Goal: Check status: Check status

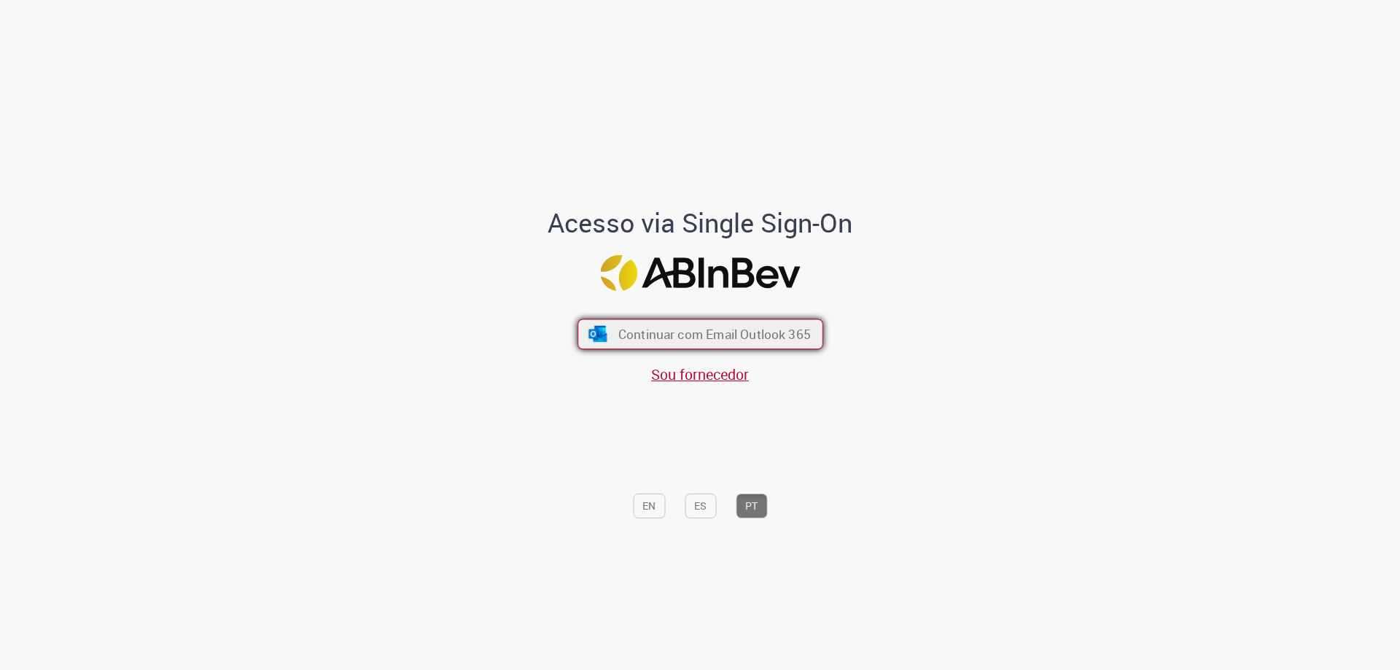
click at [808, 339] on button "Continuar com Email Outlook 365" at bounding box center [700, 334] width 246 height 31
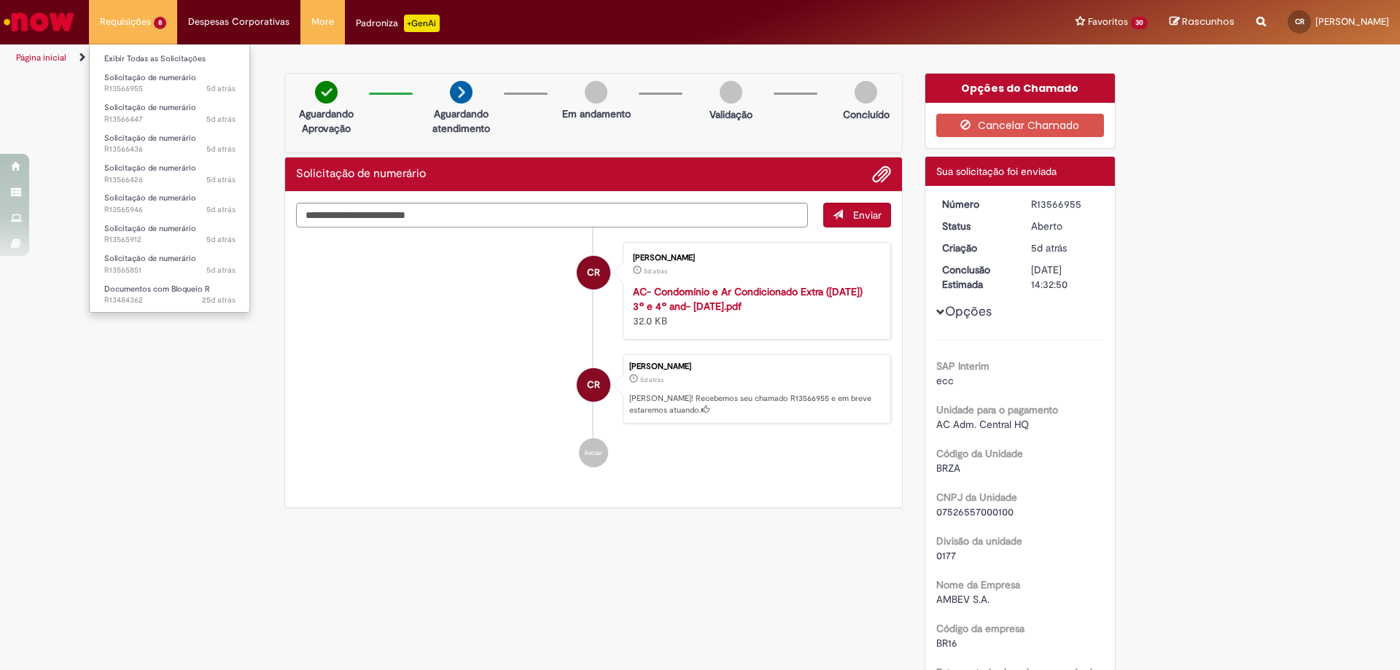
click at [118, 20] on li "Requisições 8 Exibir Todas as Solicitações Solicitação de numerário 5d atrás 5 …" at bounding box center [133, 22] width 88 height 44
click at [192, 289] on span "Documentos com Bloqueio R" at bounding box center [157, 289] width 106 height 11
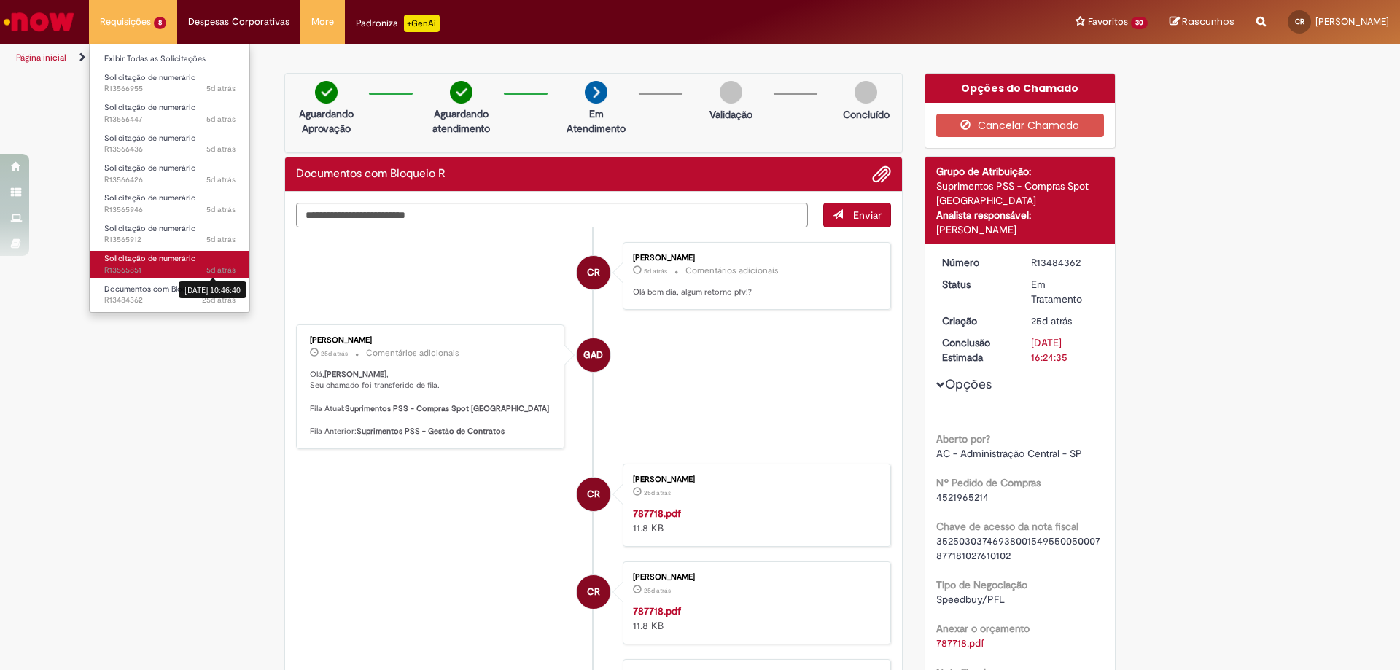
click at [222, 268] on sn-time-ago "5d atrás 5 dias atrás [DATE] 10:46:40" at bounding box center [220, 270] width 29 height 11
click at [141, 263] on span "Solicitação de numerário" at bounding box center [150, 258] width 92 height 11
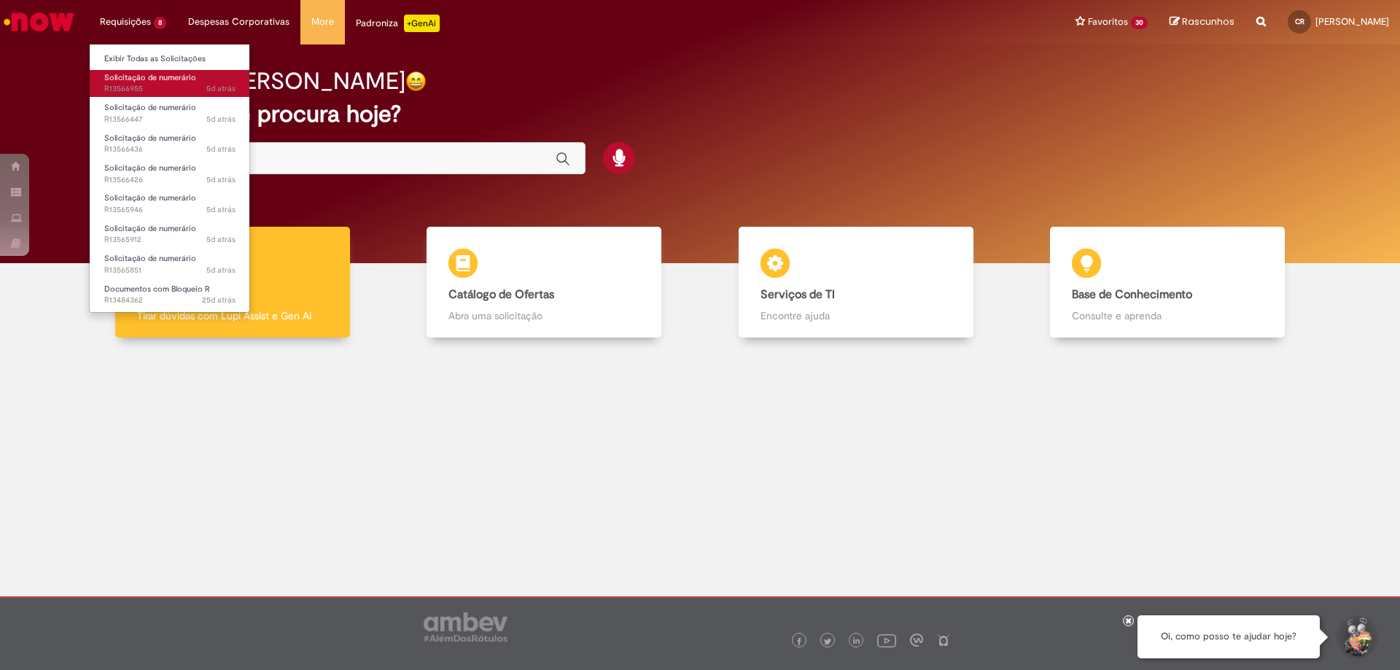
click at [160, 73] on span "Solicitação de numerário" at bounding box center [150, 77] width 92 height 11
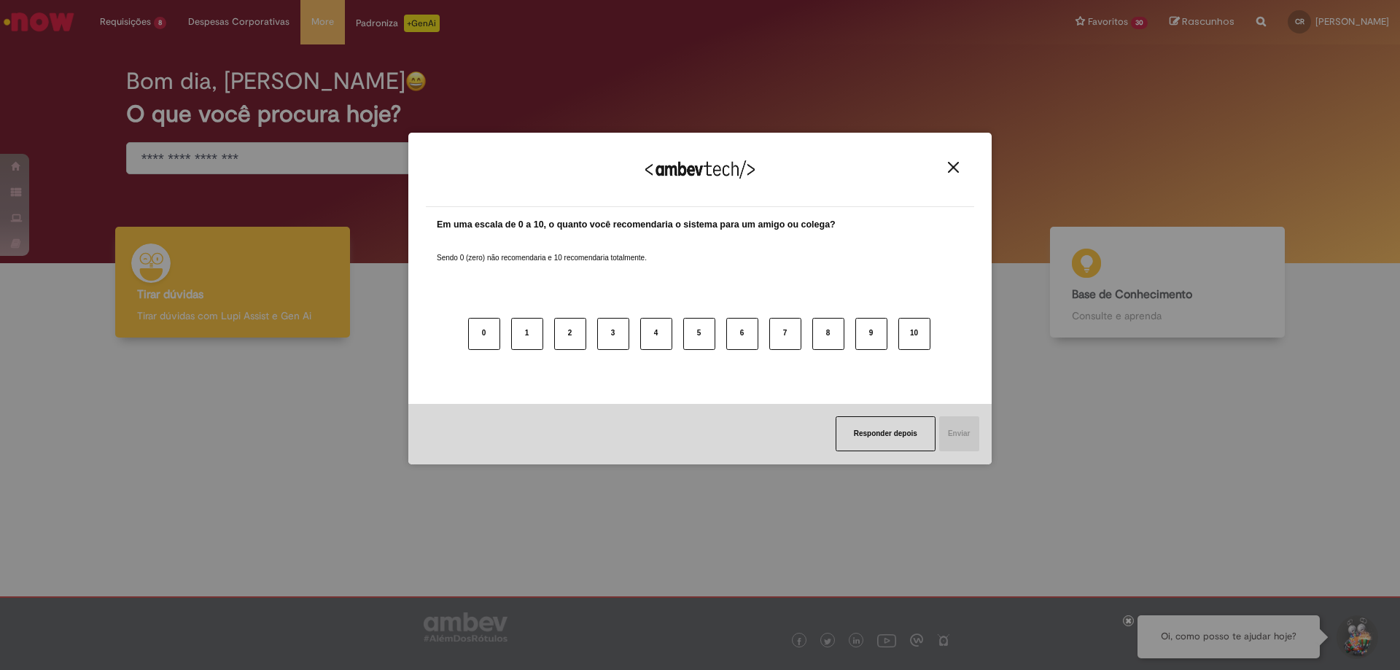
click at [954, 168] on img "Close" at bounding box center [953, 167] width 11 height 11
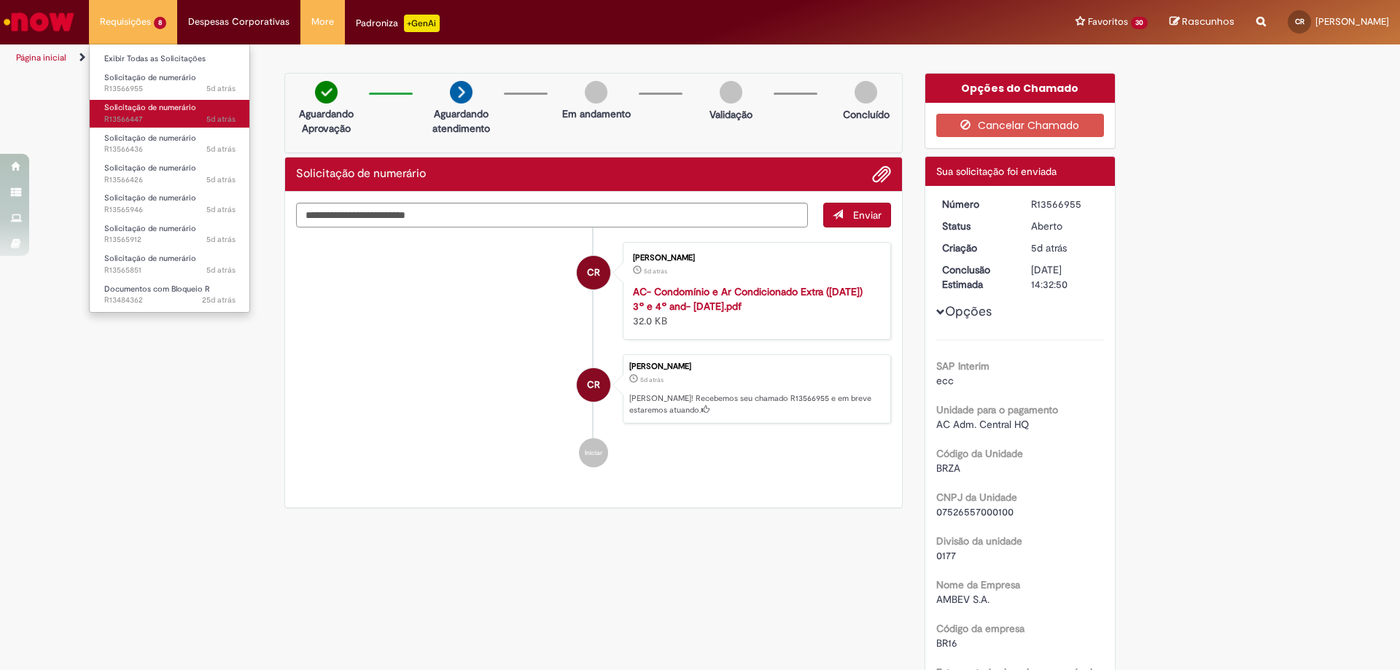
click at [148, 109] on span "Solicitação de numerário" at bounding box center [150, 107] width 92 height 11
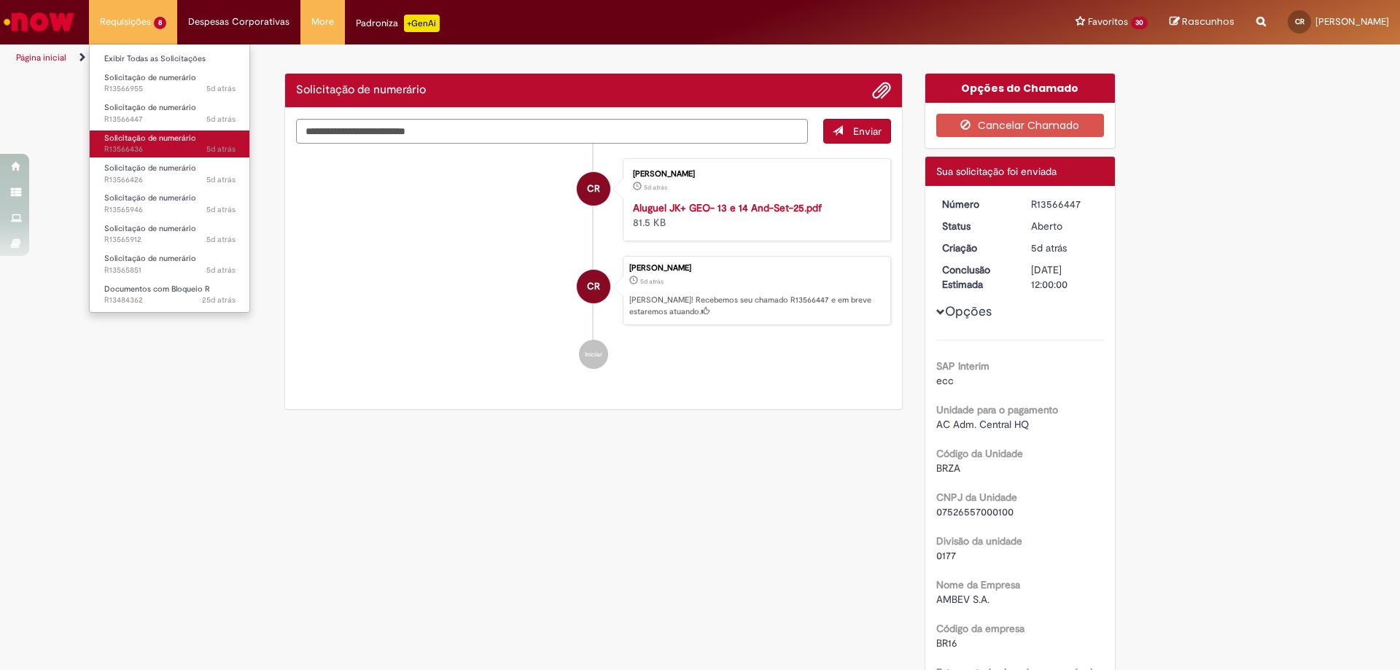
click at [157, 137] on span "Solicitação de numerário" at bounding box center [150, 138] width 92 height 11
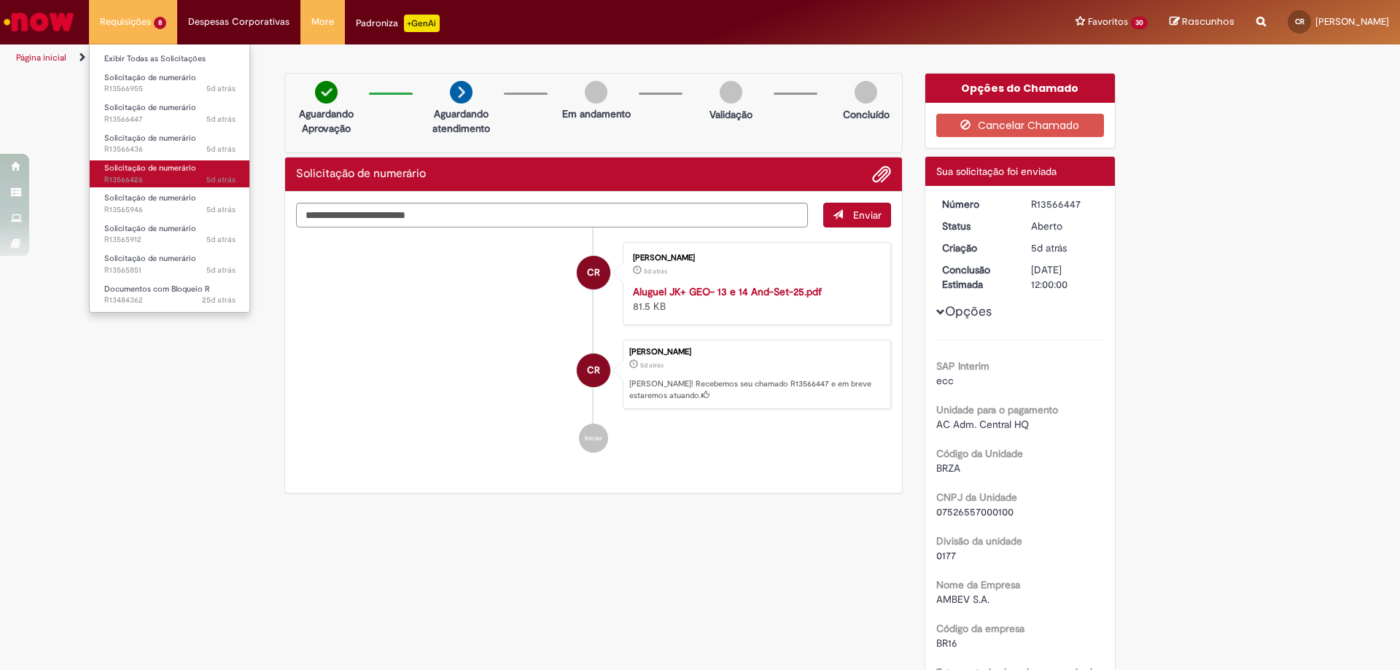
click at [168, 168] on span "Solicitação de numerário" at bounding box center [150, 168] width 92 height 11
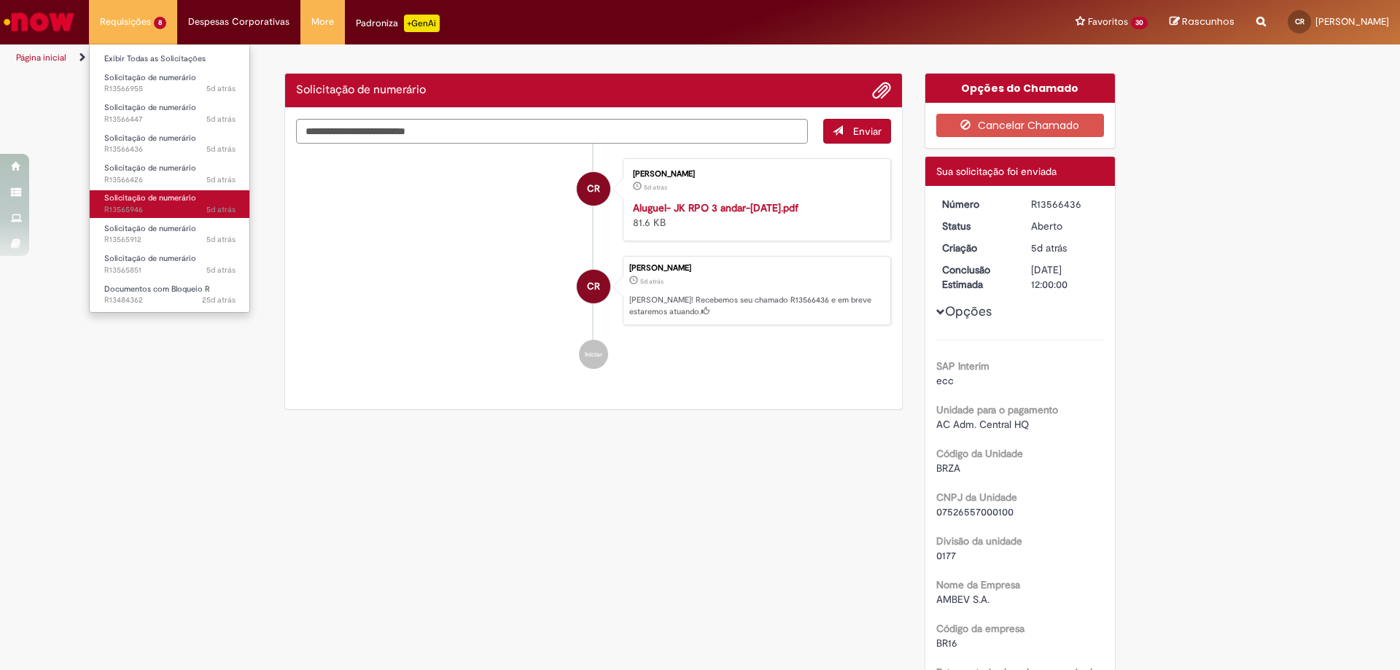
click at [172, 211] on span "5d atrás 5 dias atrás R13565946" at bounding box center [169, 210] width 131 height 12
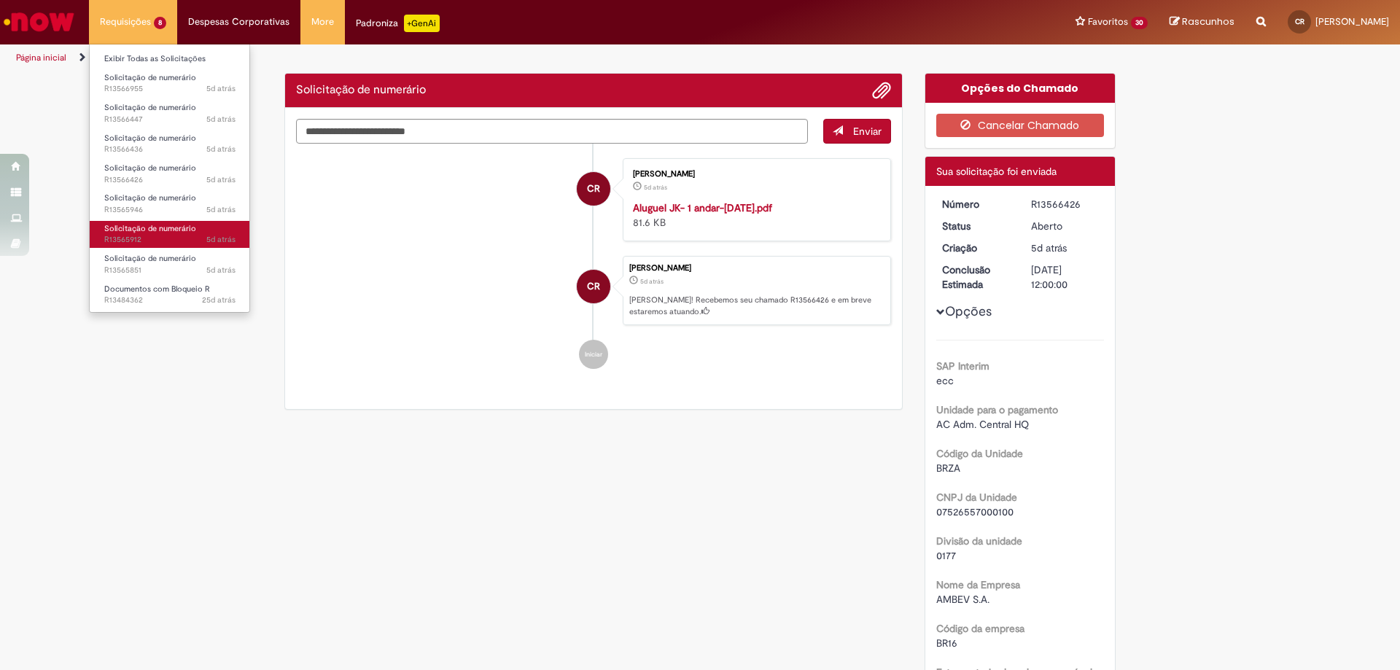
click at [179, 237] on span "5d atrás 5 dias atrás R13565912" at bounding box center [169, 240] width 131 height 12
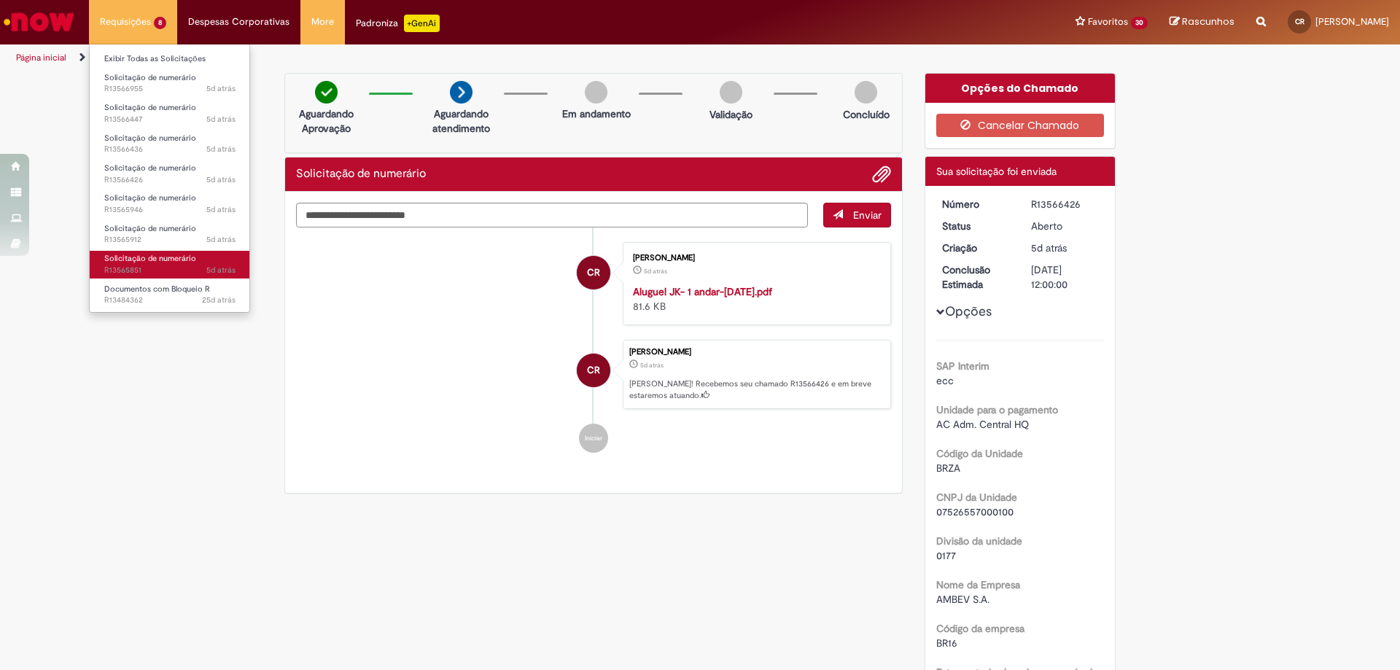
click at [187, 260] on span "Solicitação de numerário" at bounding box center [150, 258] width 92 height 11
